Goal: Complete application form

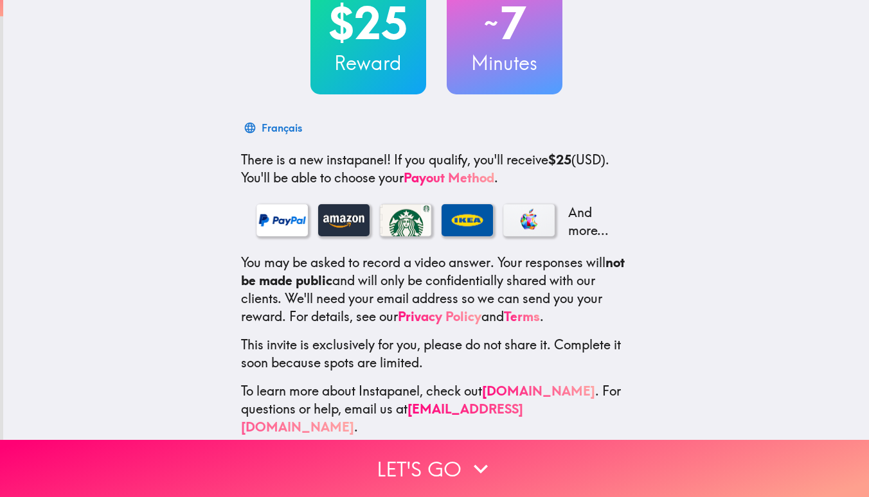
scroll to position [112, 0]
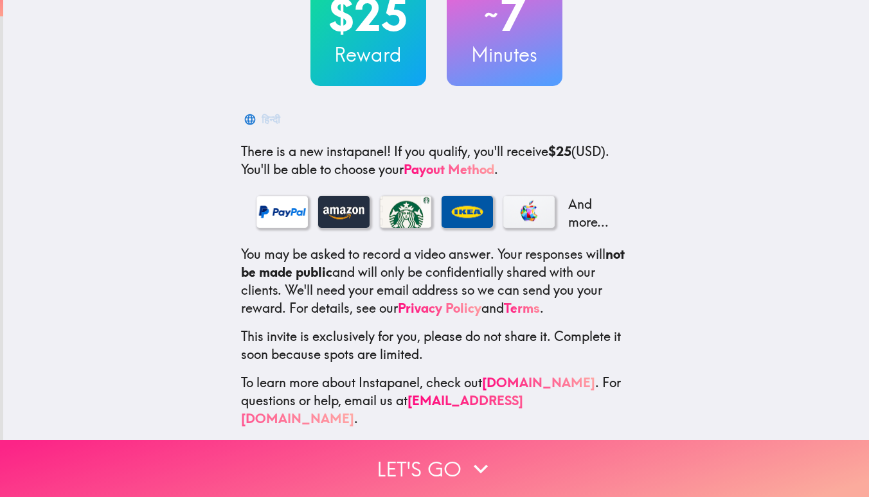
click at [493, 445] on button "Let's go" at bounding box center [434, 468] width 869 height 57
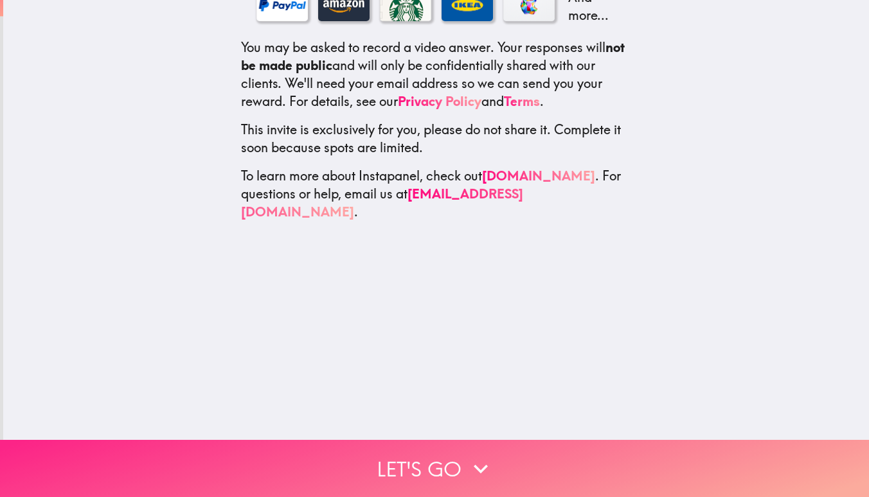
scroll to position [0, 0]
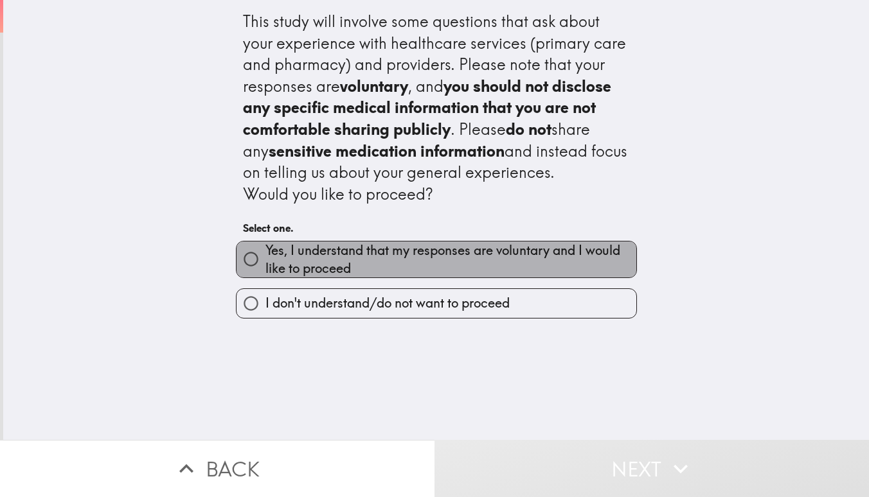
click at [439, 263] on span "Yes, I understand that my responses are voluntary and I would like to proceed" at bounding box center [450, 260] width 371 height 36
click at [265, 263] on input "Yes, I understand that my responses are voluntary and I would like to proceed" at bounding box center [250, 259] width 29 height 29
radio input "true"
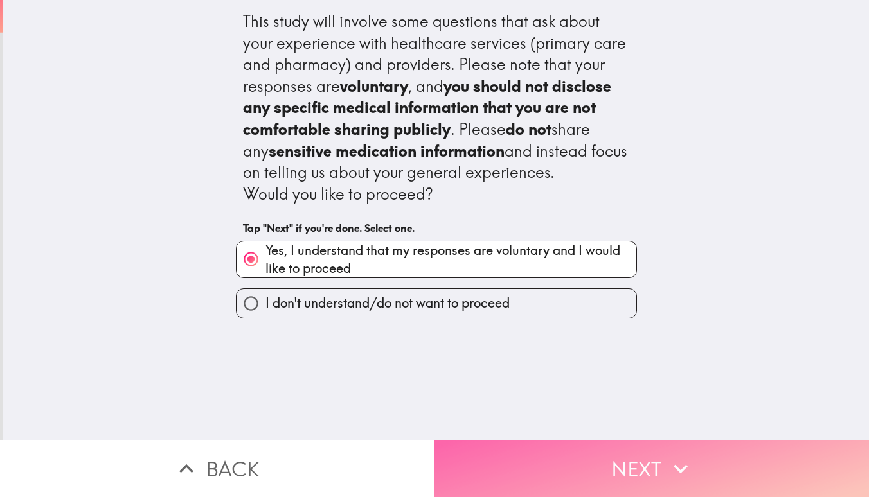
click at [512, 444] on button "Next" at bounding box center [651, 468] width 434 height 57
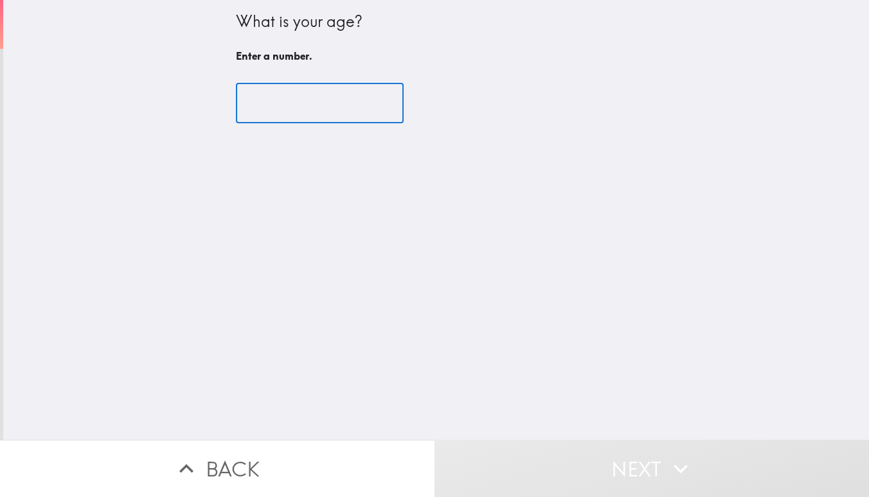
click at [290, 114] on input "number" at bounding box center [320, 104] width 168 height 40
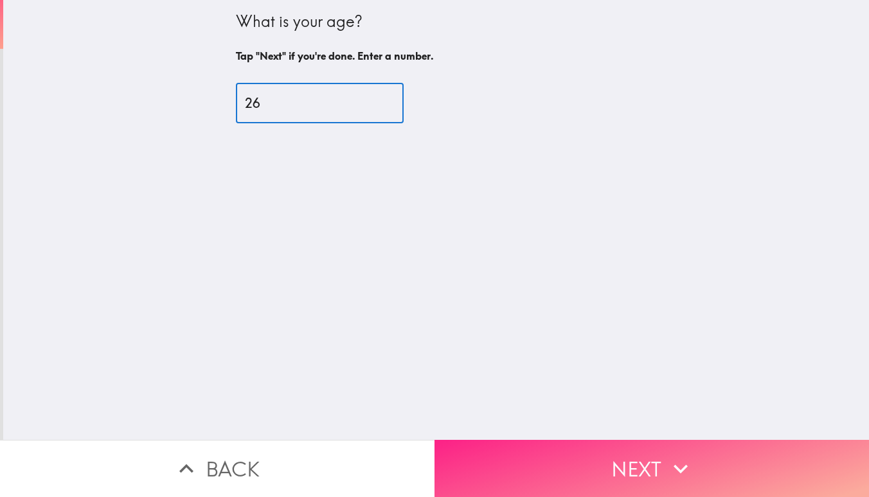
type input "26"
click at [540, 452] on button "Next" at bounding box center [651, 468] width 434 height 57
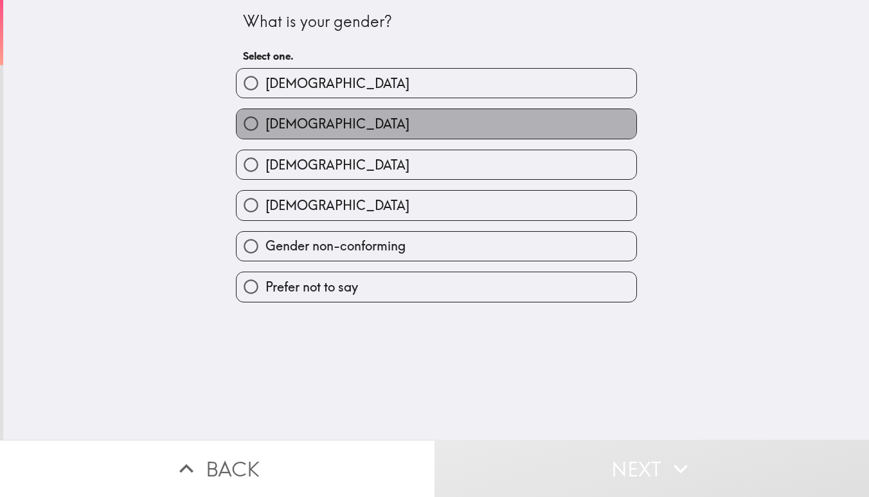
click at [368, 124] on label "[DEMOGRAPHIC_DATA]" at bounding box center [436, 123] width 400 height 29
click at [265, 124] on input "[DEMOGRAPHIC_DATA]" at bounding box center [250, 123] width 29 height 29
radio input "true"
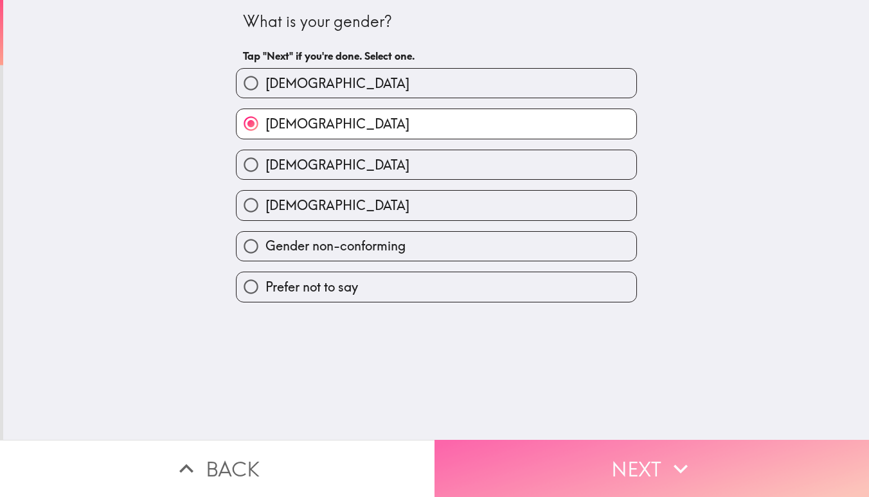
click at [551, 463] on button "Next" at bounding box center [651, 468] width 434 height 57
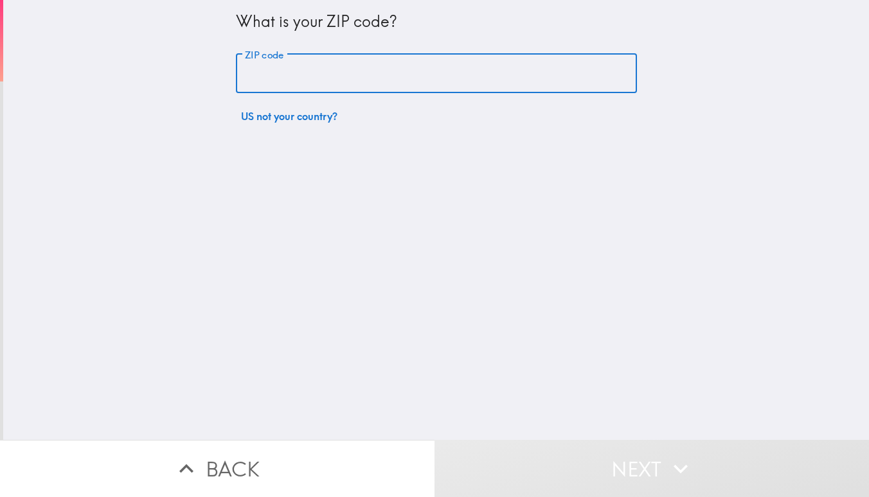
click at [297, 67] on input "ZIP code" at bounding box center [436, 74] width 401 height 40
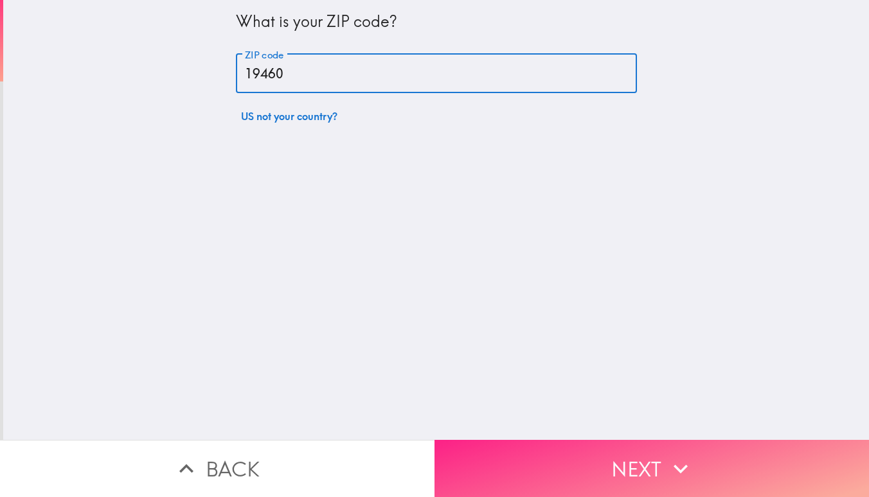
type input "19460"
click at [580, 462] on button "Next" at bounding box center [651, 468] width 434 height 57
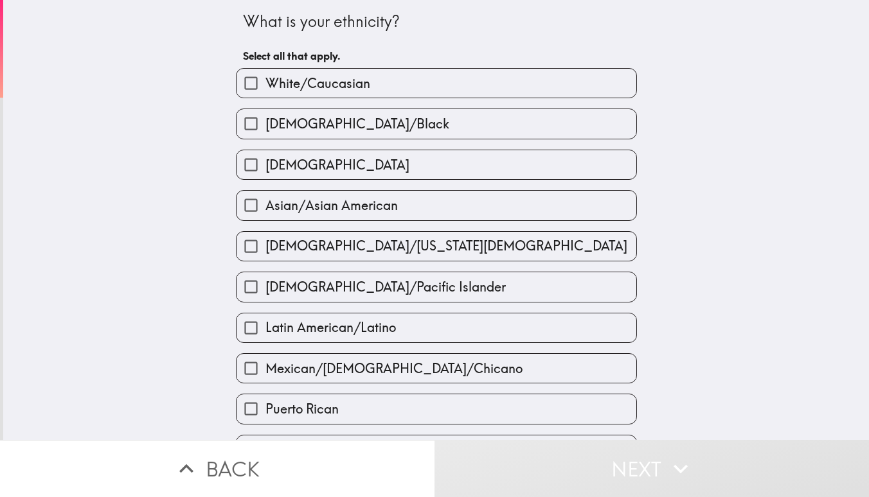
click at [378, 163] on label "[DEMOGRAPHIC_DATA]" at bounding box center [436, 164] width 400 height 29
click at [265, 163] on input "[DEMOGRAPHIC_DATA]" at bounding box center [250, 164] width 29 height 29
checkbox input "true"
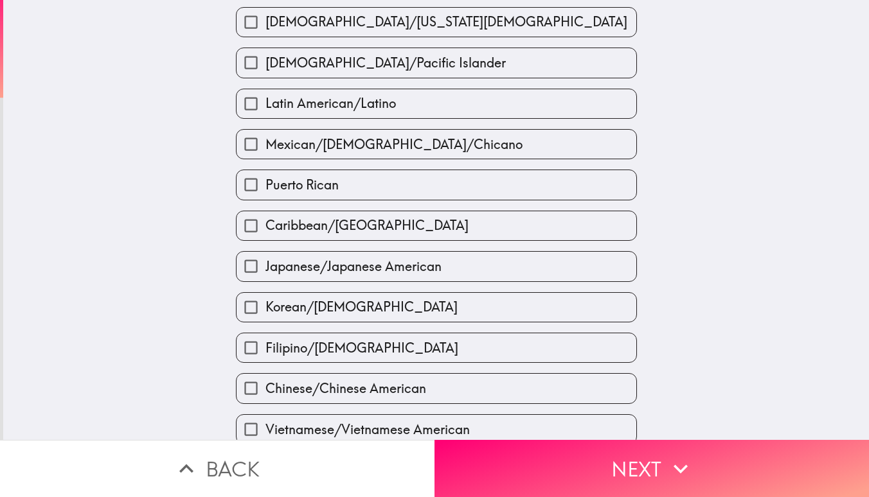
scroll to position [414, 0]
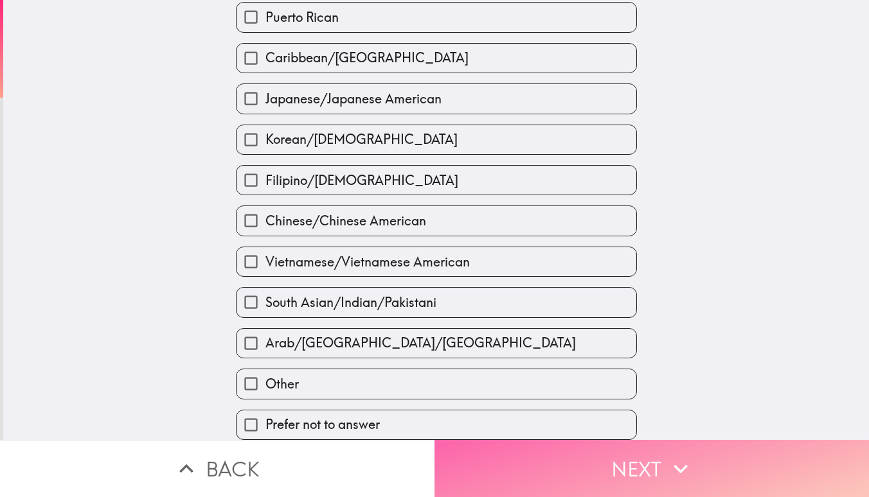
click at [486, 465] on button "Next" at bounding box center [651, 468] width 434 height 57
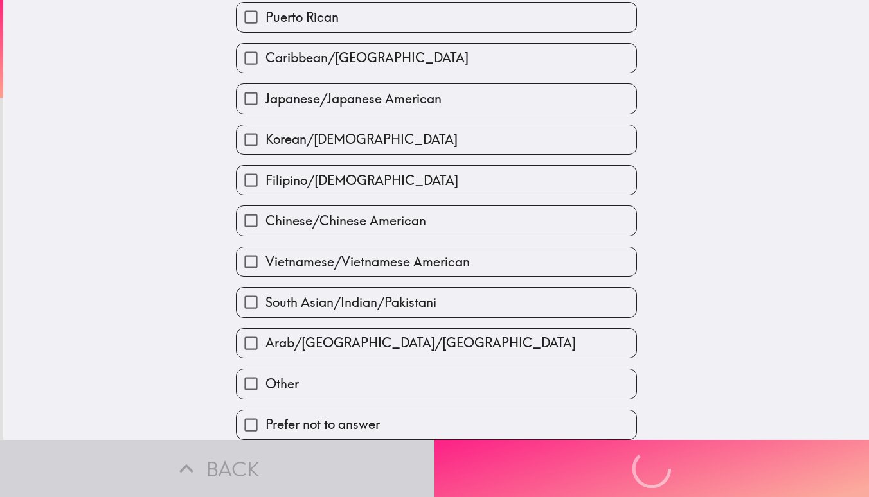
scroll to position [397, 0]
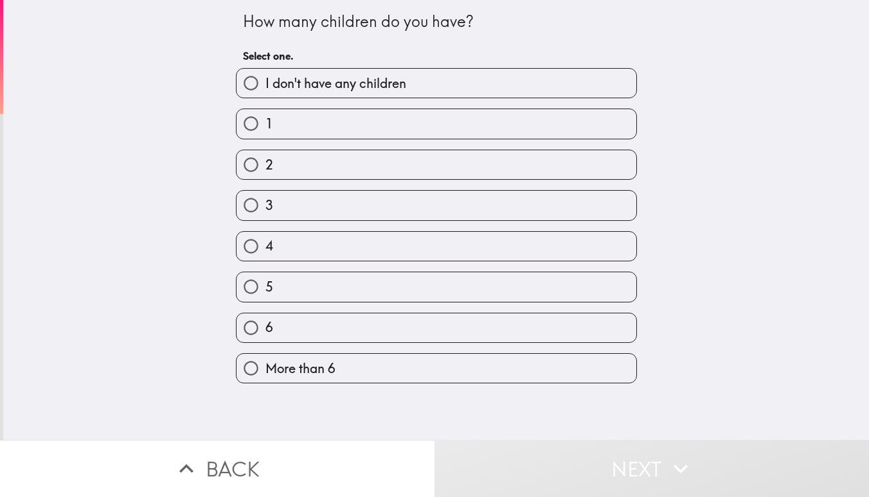
click at [344, 85] on span "I don't have any children" at bounding box center [335, 84] width 141 height 18
click at [265, 85] on input "I don't have any children" at bounding box center [250, 83] width 29 height 29
radio input "true"
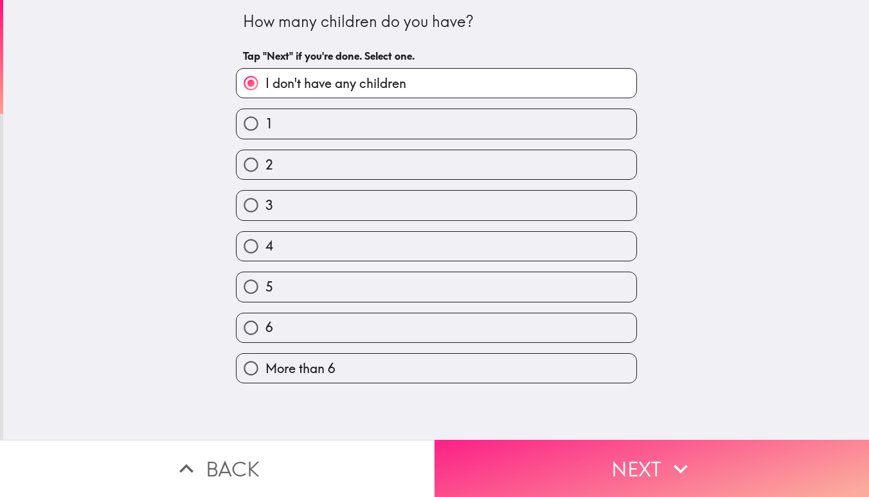
click at [557, 441] on button "Next" at bounding box center [651, 468] width 434 height 57
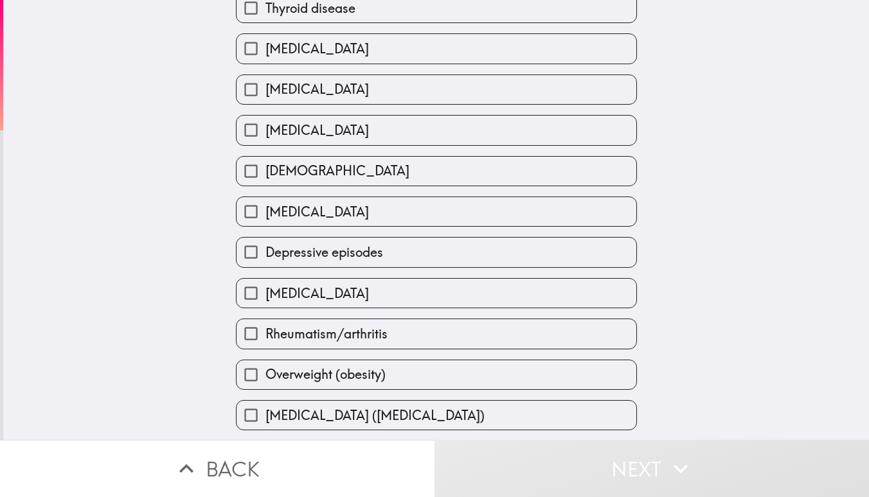
scroll to position [233, 0]
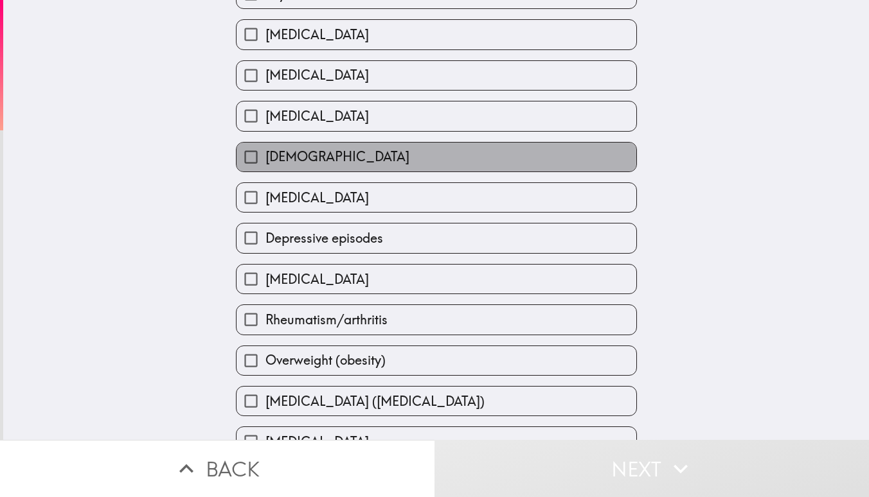
click at [418, 161] on label "[DEMOGRAPHIC_DATA]" at bounding box center [436, 157] width 400 height 29
click at [265, 161] on input "[DEMOGRAPHIC_DATA]" at bounding box center [250, 157] width 29 height 29
checkbox input "true"
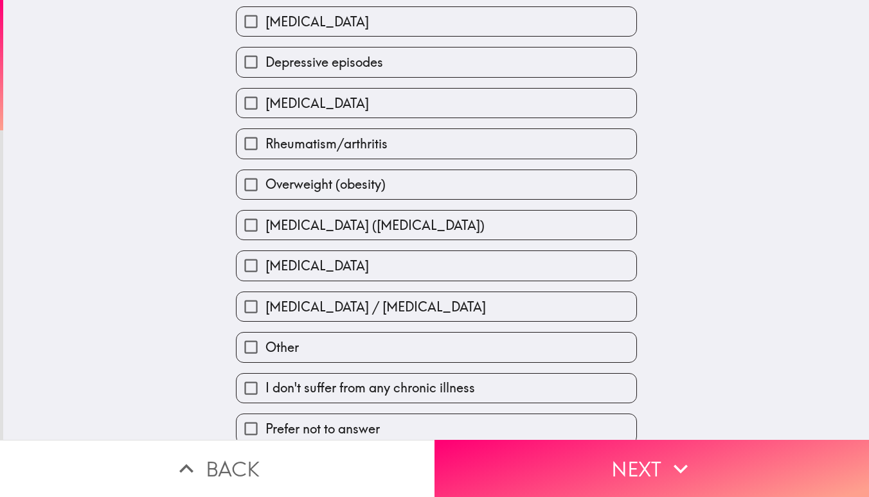
scroll to position [435, 0]
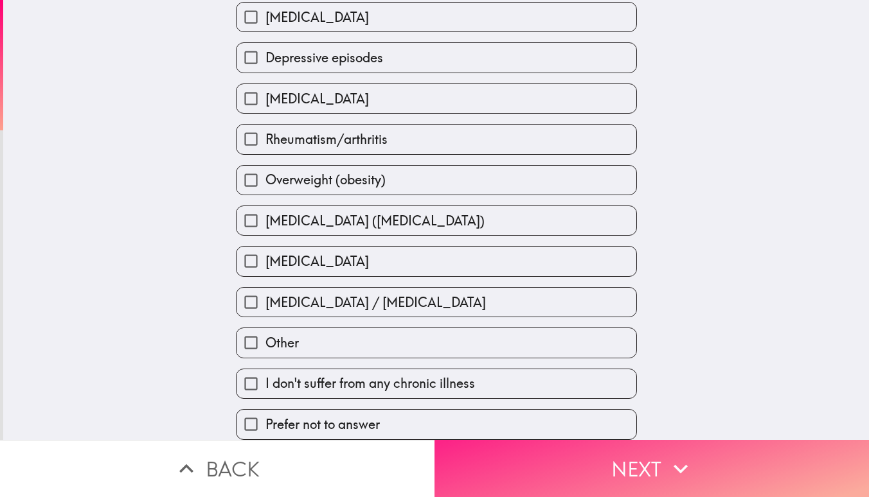
click at [655, 454] on button "Next" at bounding box center [651, 468] width 434 height 57
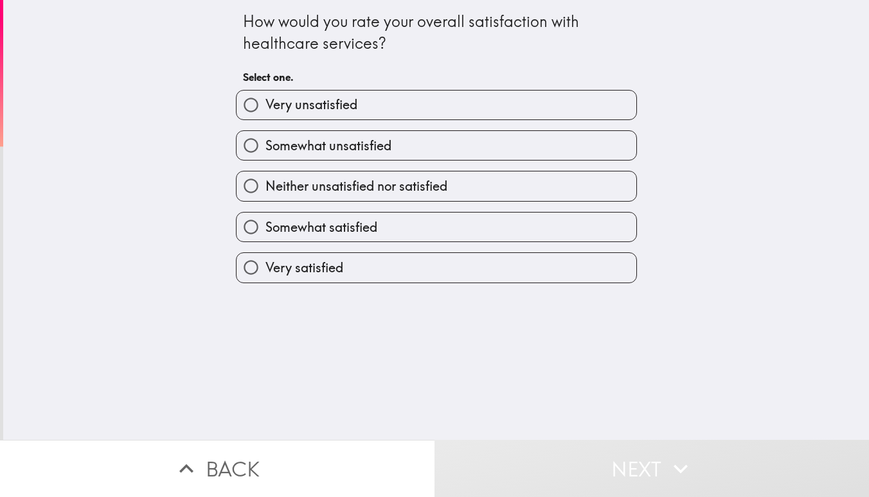
click at [431, 231] on label "Somewhat satisfied" at bounding box center [436, 227] width 400 height 29
click at [265, 231] on input "Somewhat satisfied" at bounding box center [250, 227] width 29 height 29
radio input "true"
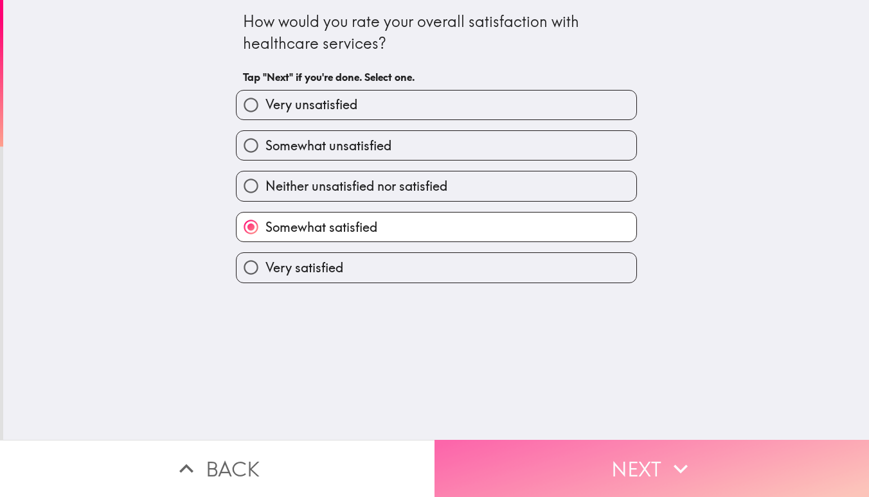
click at [598, 459] on button "Next" at bounding box center [651, 468] width 434 height 57
